Goal: Transaction & Acquisition: Purchase product/service

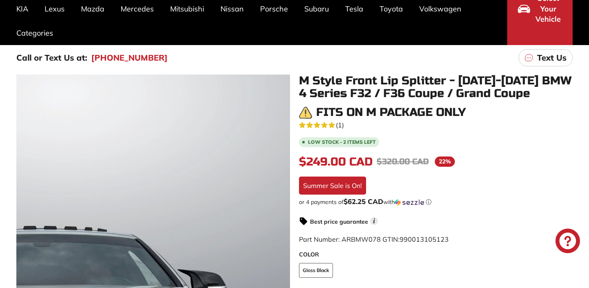
scroll to position [92, 0]
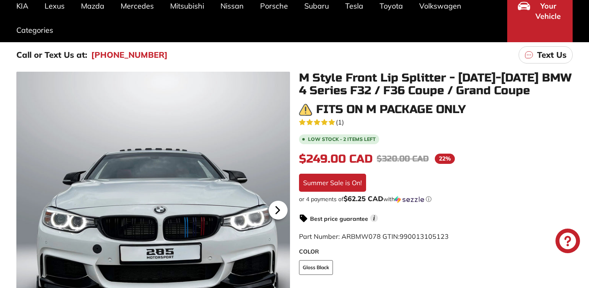
click at [280, 209] on icon at bounding box center [277, 209] width 19 height 19
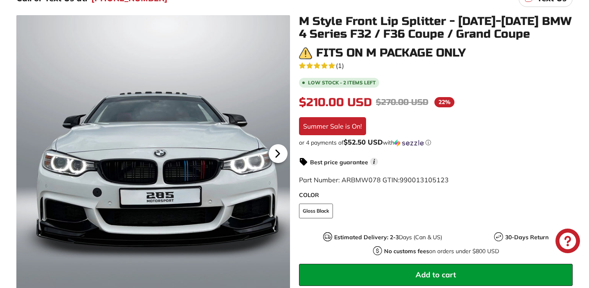
click at [277, 147] on icon at bounding box center [277, 153] width 19 height 19
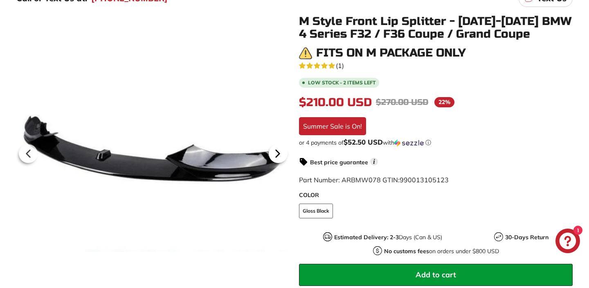
click at [278, 152] on icon at bounding box center [277, 153] width 3 height 7
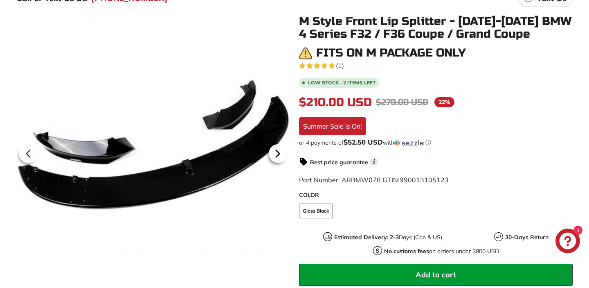
click at [275, 157] on icon at bounding box center [277, 153] width 19 height 19
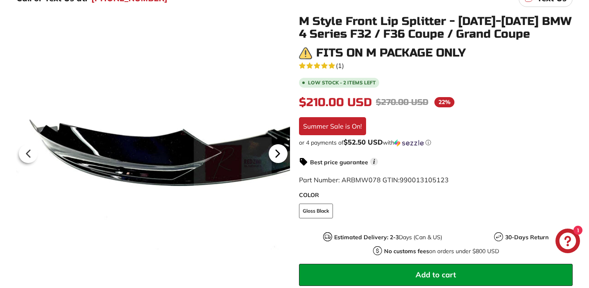
click at [276, 157] on icon at bounding box center [277, 153] width 3 height 7
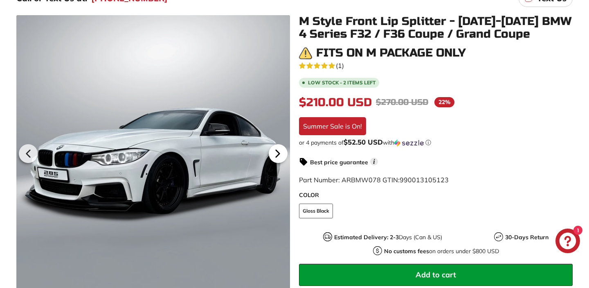
scroll to position [0, 82]
click at [276, 156] on icon at bounding box center [277, 153] width 3 height 7
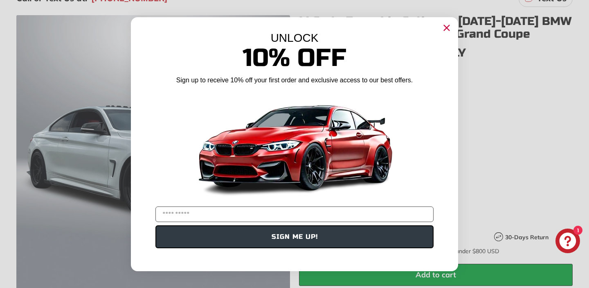
click at [276, 150] on img "POPUP Form" at bounding box center [294, 145] width 205 height 115
click at [447, 27] on icon "Close dialog" at bounding box center [446, 27] width 5 height 5
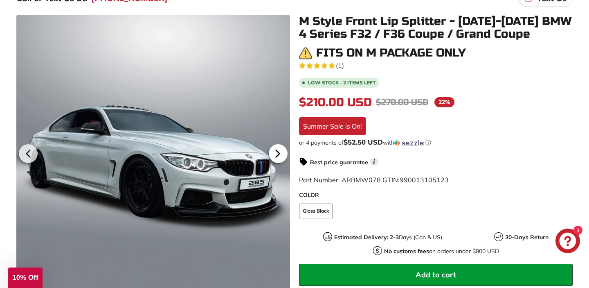
click at [280, 159] on icon at bounding box center [277, 153] width 19 height 19
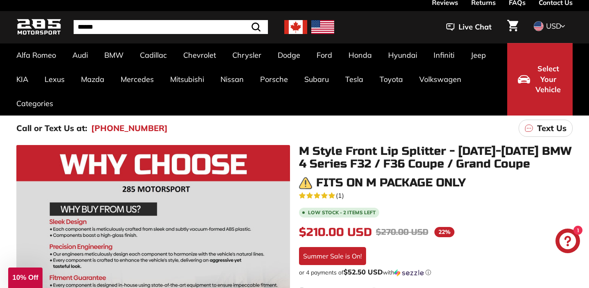
scroll to position [0, 0]
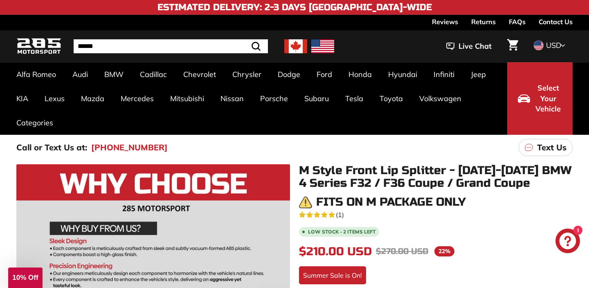
click at [569, 18] on link "Contact Us" at bounding box center [556, 22] width 34 height 14
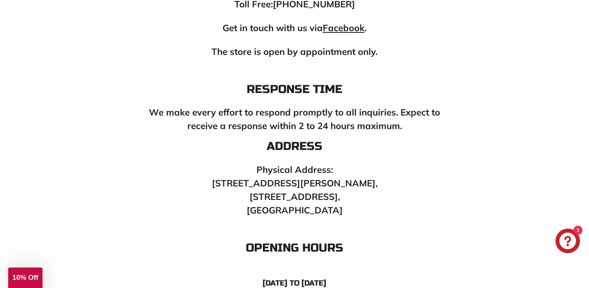
scroll to position [334, 0]
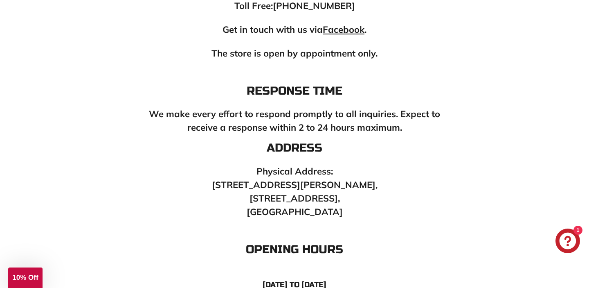
drag, startPoint x: 367, startPoint y: 94, endPoint x: 369, endPoint y: 85, distance: 8.8
click at [369, 88] on h3 "Response Time" at bounding box center [294, 91] width 303 height 13
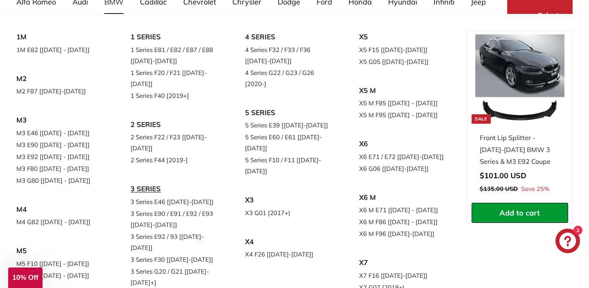
scroll to position [45, 0]
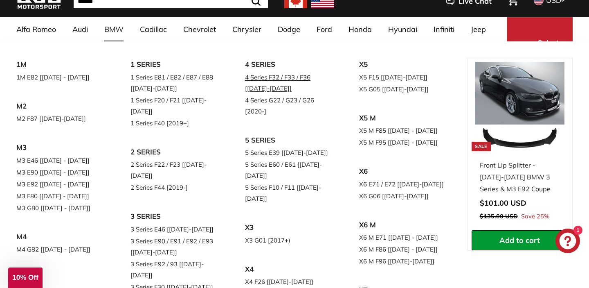
click at [270, 77] on link "4 Series F32 / F33 / F36 [[DATE]-[DATE]]" at bounding box center [290, 82] width 91 height 23
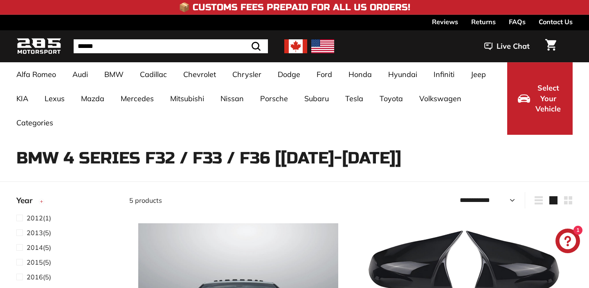
select select "**********"
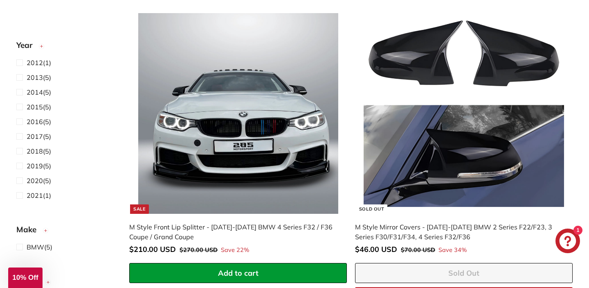
scroll to position [209, 0]
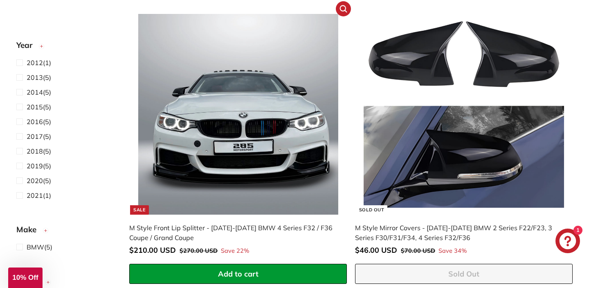
click at [242, 151] on img at bounding box center [238, 114] width 200 height 200
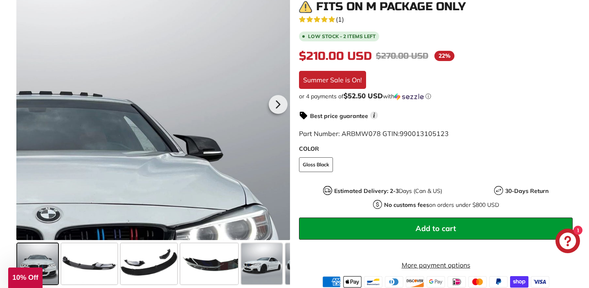
scroll to position [198, 0]
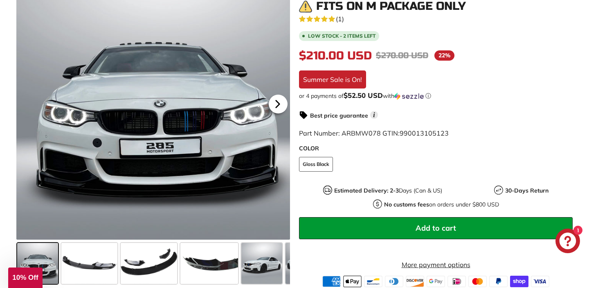
click at [276, 106] on icon at bounding box center [277, 103] width 3 height 7
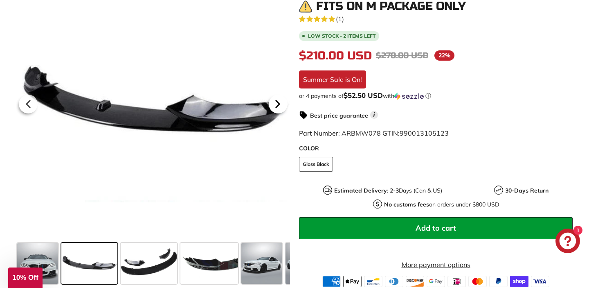
click at [277, 107] on icon at bounding box center [277, 103] width 3 height 7
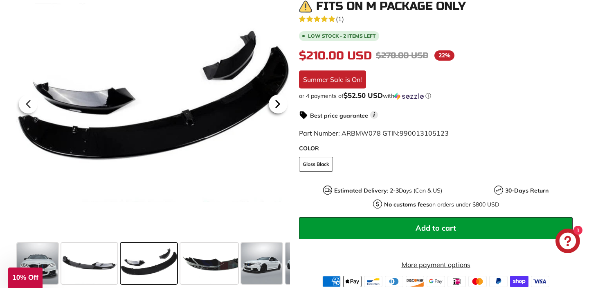
click at [279, 107] on icon at bounding box center [277, 104] width 19 height 19
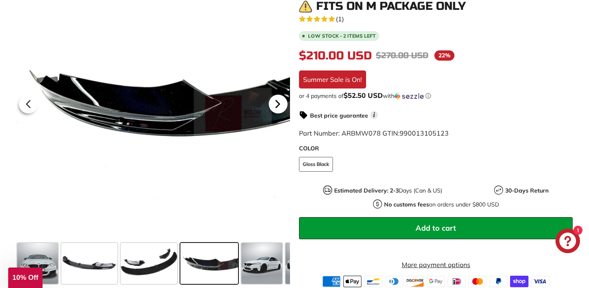
click at [282, 111] on icon at bounding box center [277, 104] width 19 height 19
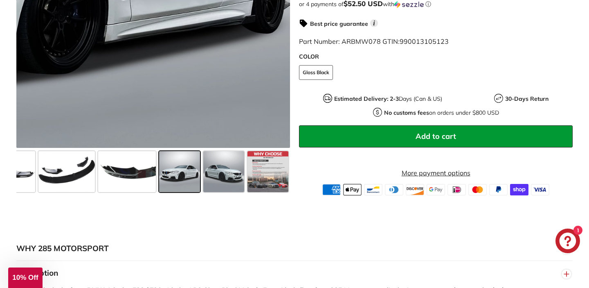
scroll to position [294, 0]
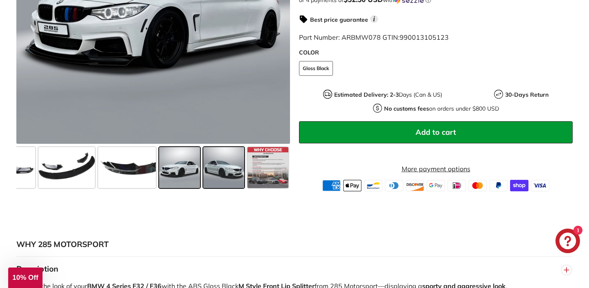
click at [203, 172] on span at bounding box center [223, 167] width 41 height 41
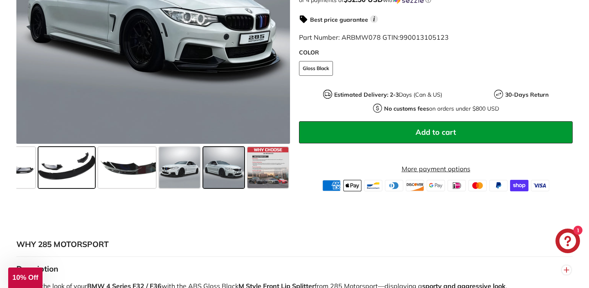
click at [95, 188] on span at bounding box center [66, 167] width 56 height 41
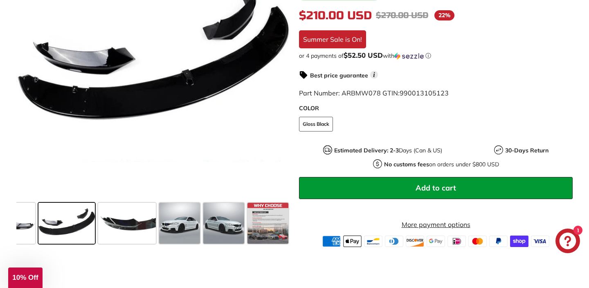
scroll to position [241, 0]
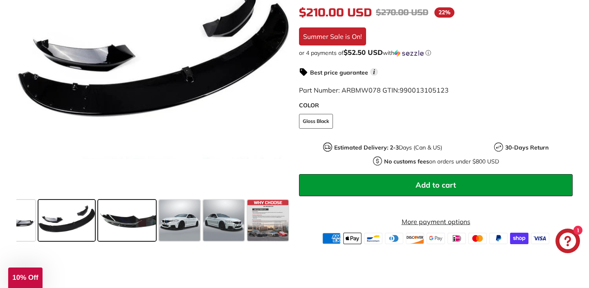
click at [128, 223] on span at bounding box center [127, 220] width 58 height 41
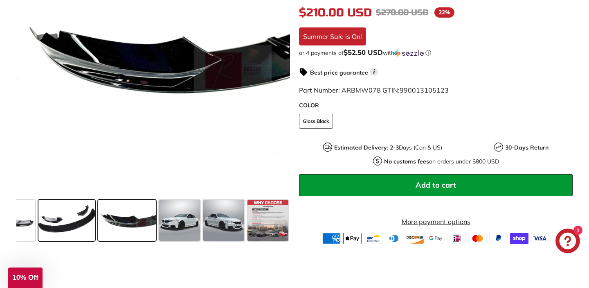
click at [67, 217] on span at bounding box center [66, 220] width 56 height 41
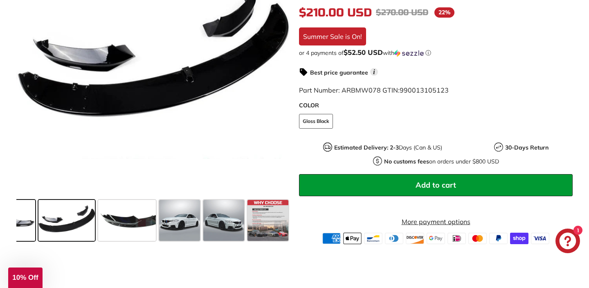
click at [32, 223] on span at bounding box center [7, 220] width 56 height 41
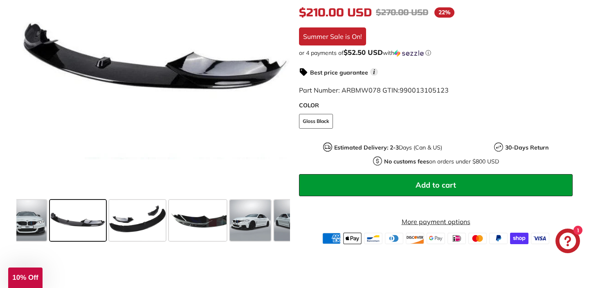
scroll to position [0, 0]
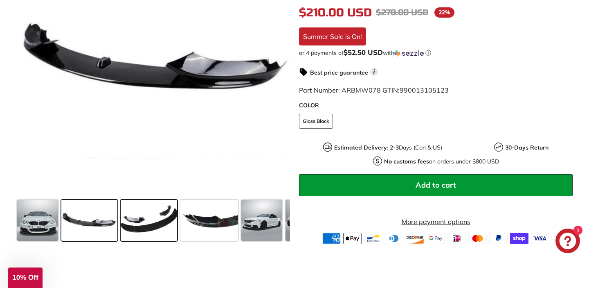
click at [152, 223] on span at bounding box center [149, 220] width 56 height 41
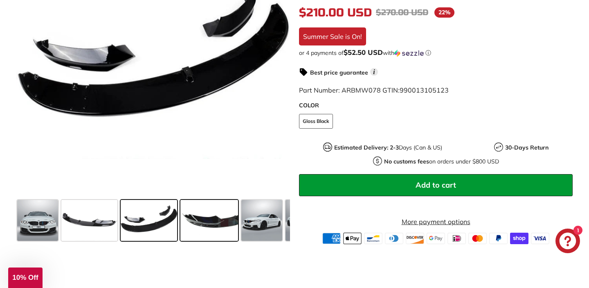
click at [205, 227] on span at bounding box center [209, 220] width 58 height 41
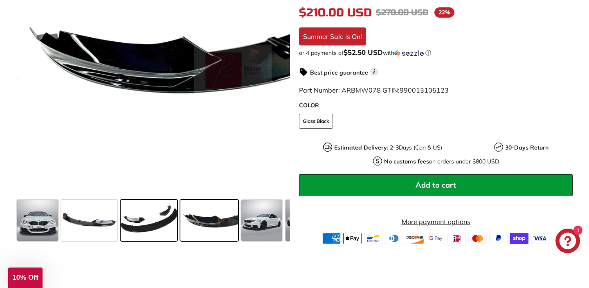
click at [160, 227] on span at bounding box center [149, 220] width 56 height 41
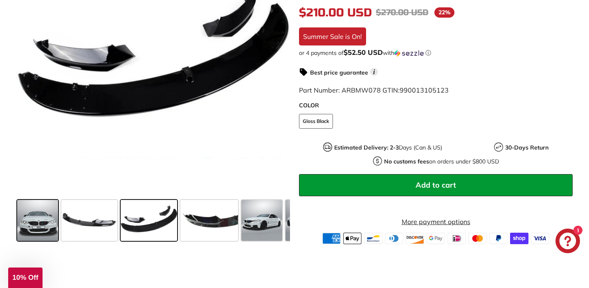
click at [46, 227] on span at bounding box center [37, 220] width 41 height 41
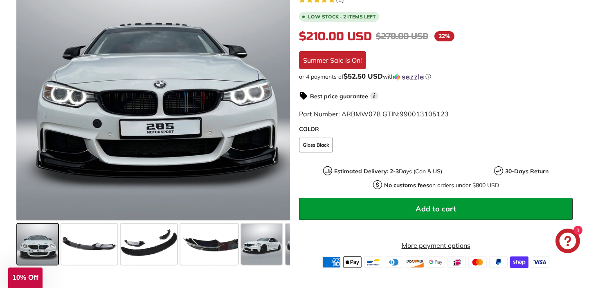
scroll to position [216, 0]
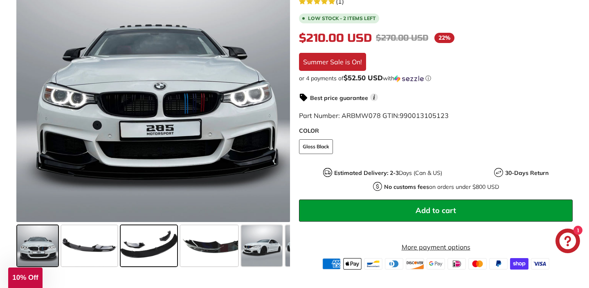
click at [150, 240] on span at bounding box center [149, 245] width 56 height 41
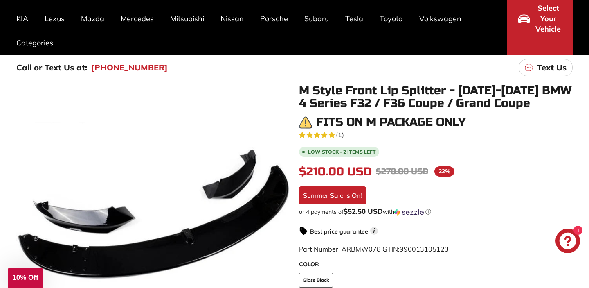
scroll to position [0, 0]
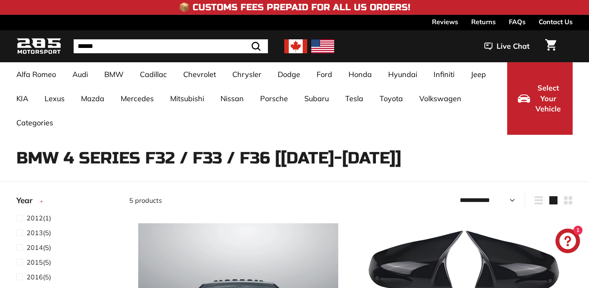
select select "**********"
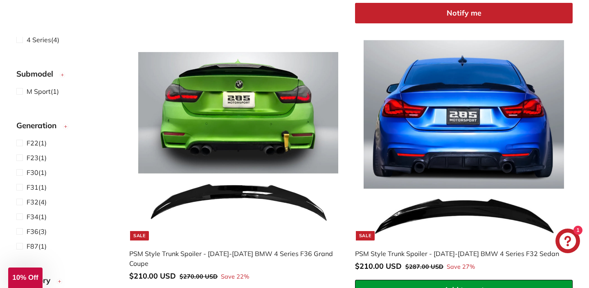
scroll to position [273, 0]
click at [19, 90] on span at bounding box center [21, 92] width 10 height 10
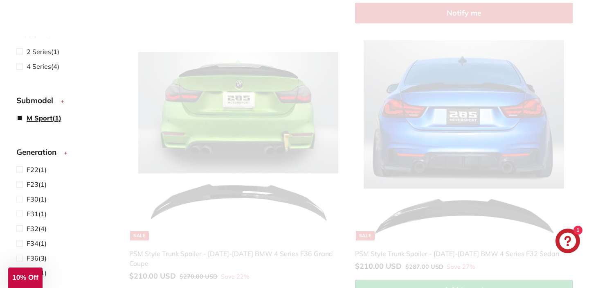
scroll to position [299, 0]
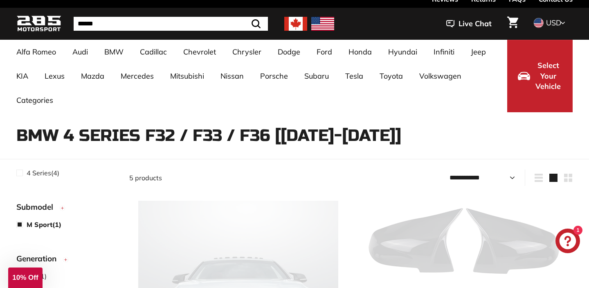
select select "**********"
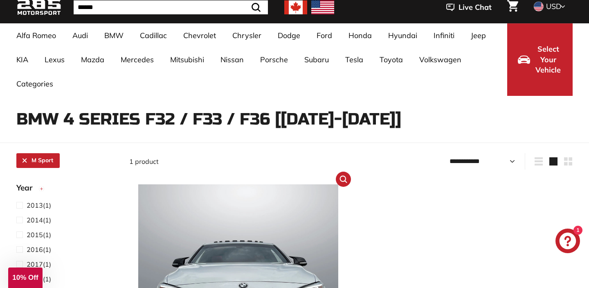
scroll to position [23, 0]
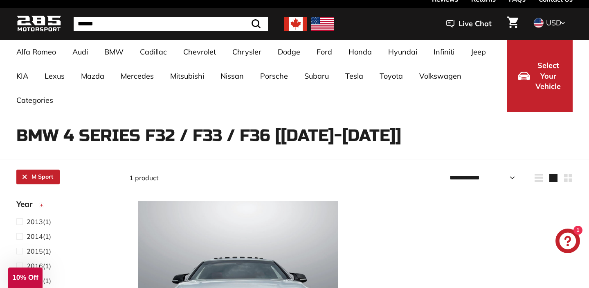
click at [473, 180] on select "**********" at bounding box center [482, 177] width 72 height 16
click at [535, 176] on icon "button" at bounding box center [539, 177] width 8 height 8
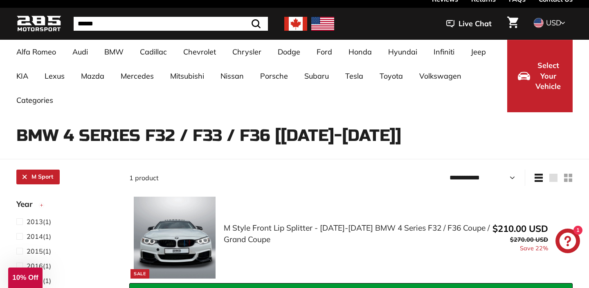
click at [570, 176] on icon "button" at bounding box center [568, 177] width 8 height 8
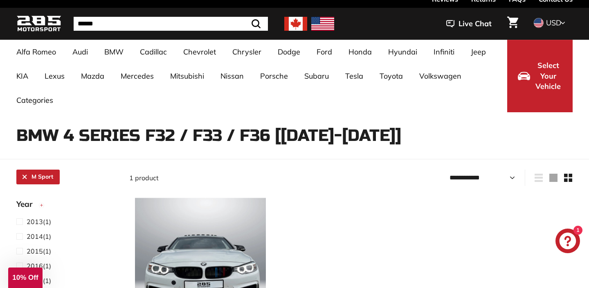
click at [551, 174] on icon "button" at bounding box center [553, 177] width 8 height 8
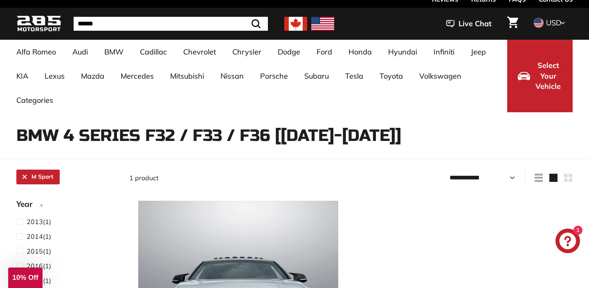
click at [541, 176] on icon "button" at bounding box center [539, 177] width 8 height 8
